Goal: Information Seeking & Learning: Check status

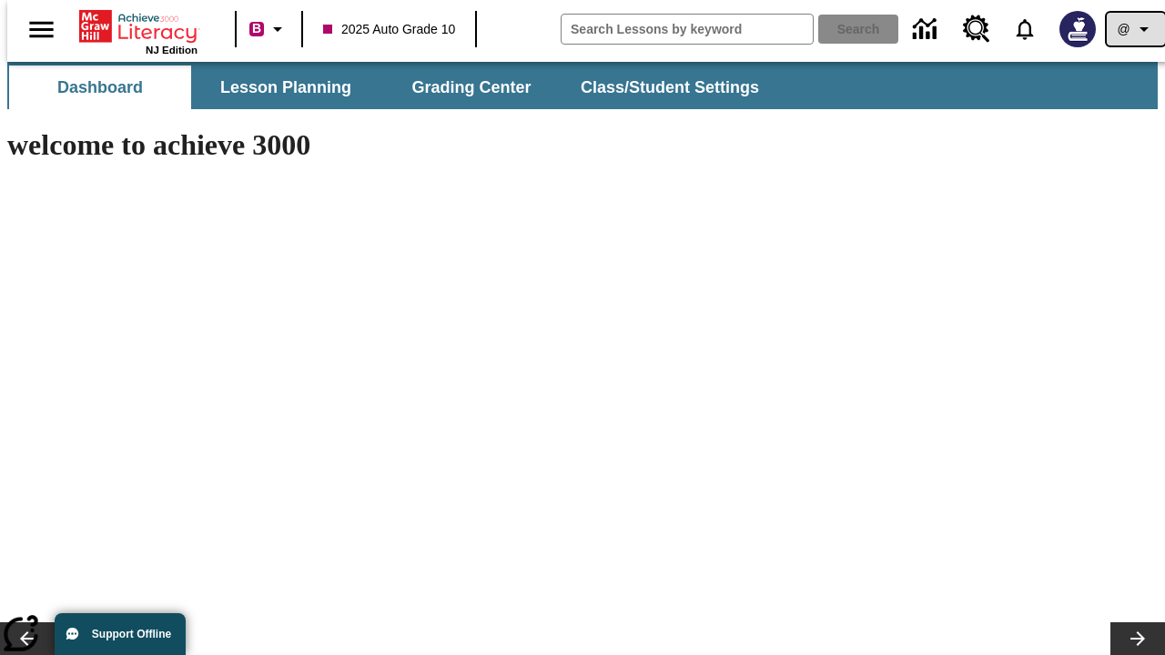
click at [1133, 29] on icon "Profile/Settings" at bounding box center [1144, 29] width 22 height 22
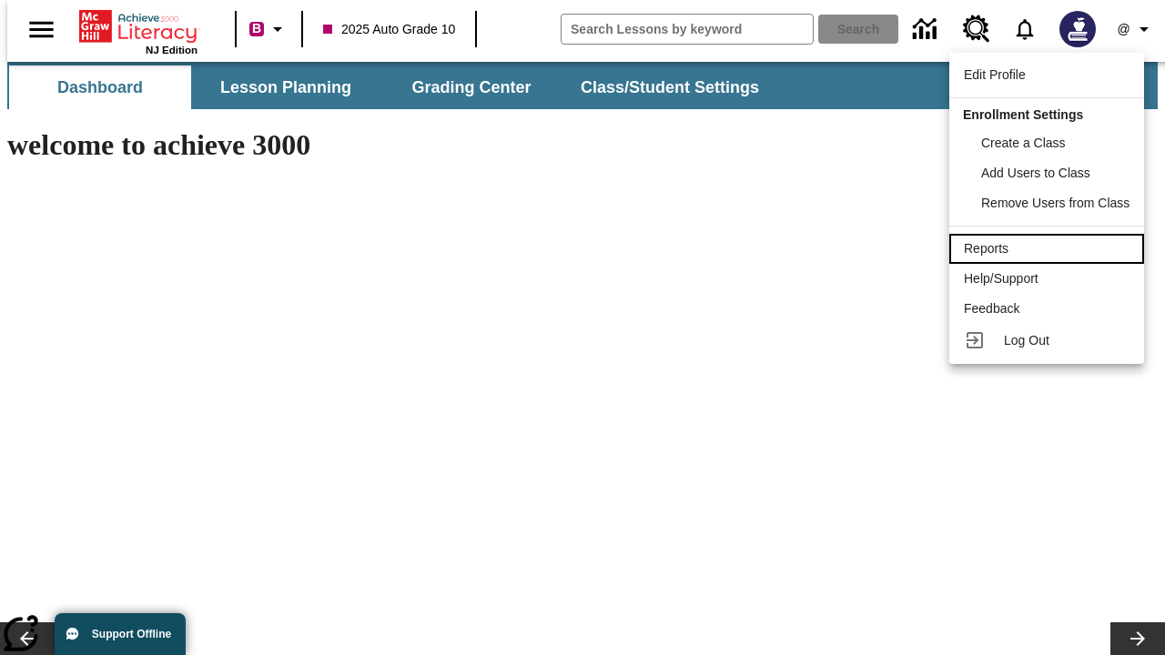
click at [1049, 248] on div "Reports" at bounding box center [1047, 248] width 166 height 19
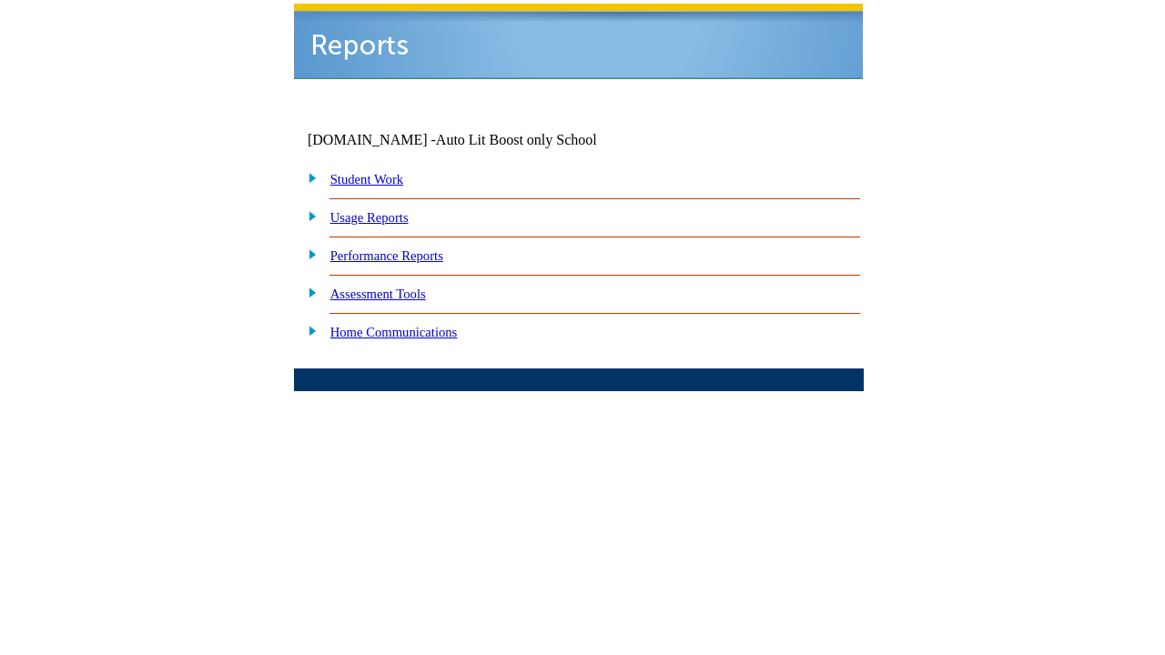
click at [405, 248] on link "Performance Reports" at bounding box center [386, 255] width 113 height 15
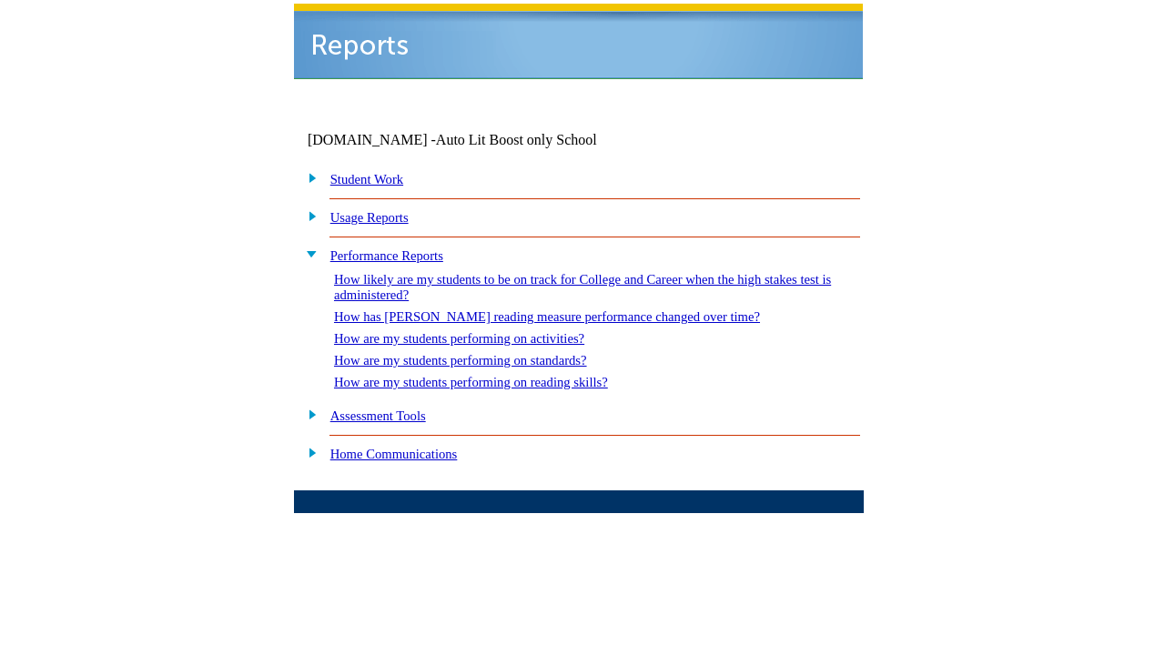
click at [479, 353] on link "How are my students performing on standards?" at bounding box center [460, 360] width 253 height 15
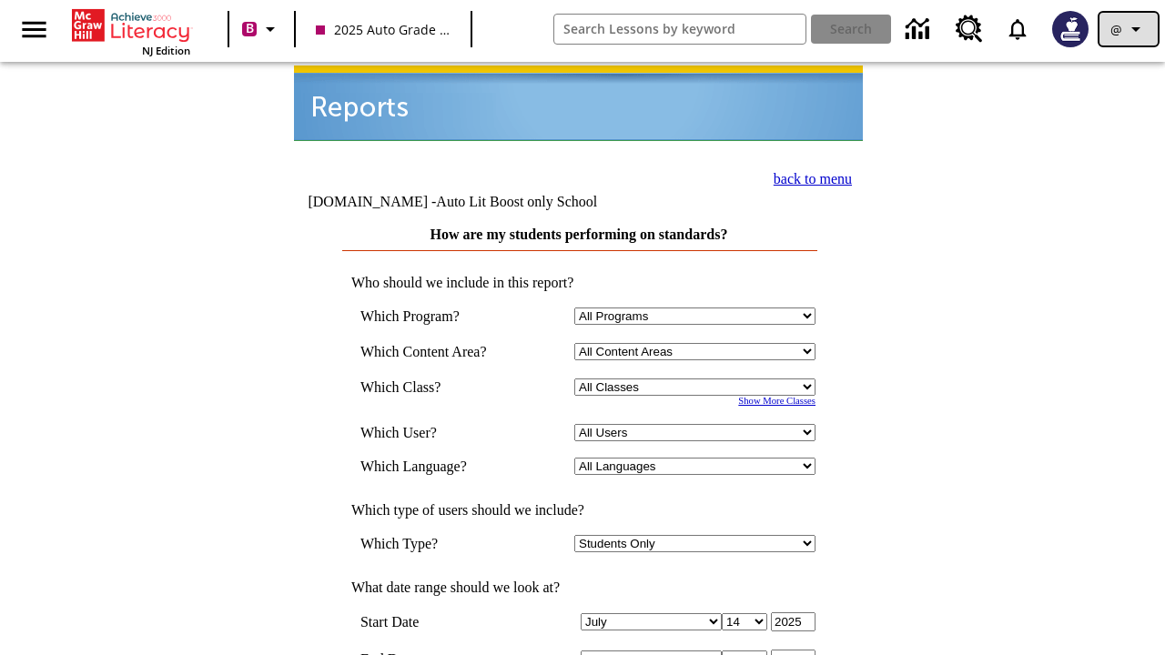
click at [1128, 29] on icon "Profile/Settings" at bounding box center [1136, 29] width 22 height 22
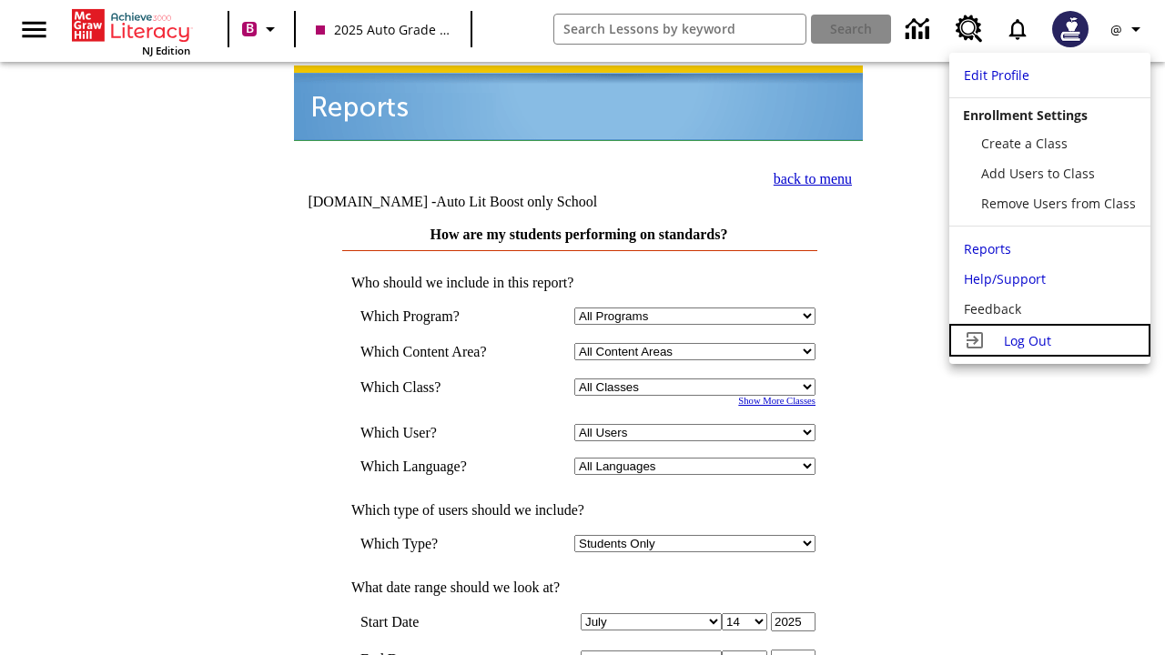
click at [1049, 340] on span "Log Out" at bounding box center [1027, 340] width 47 height 17
